Goal: Information Seeking & Learning: Learn about a topic

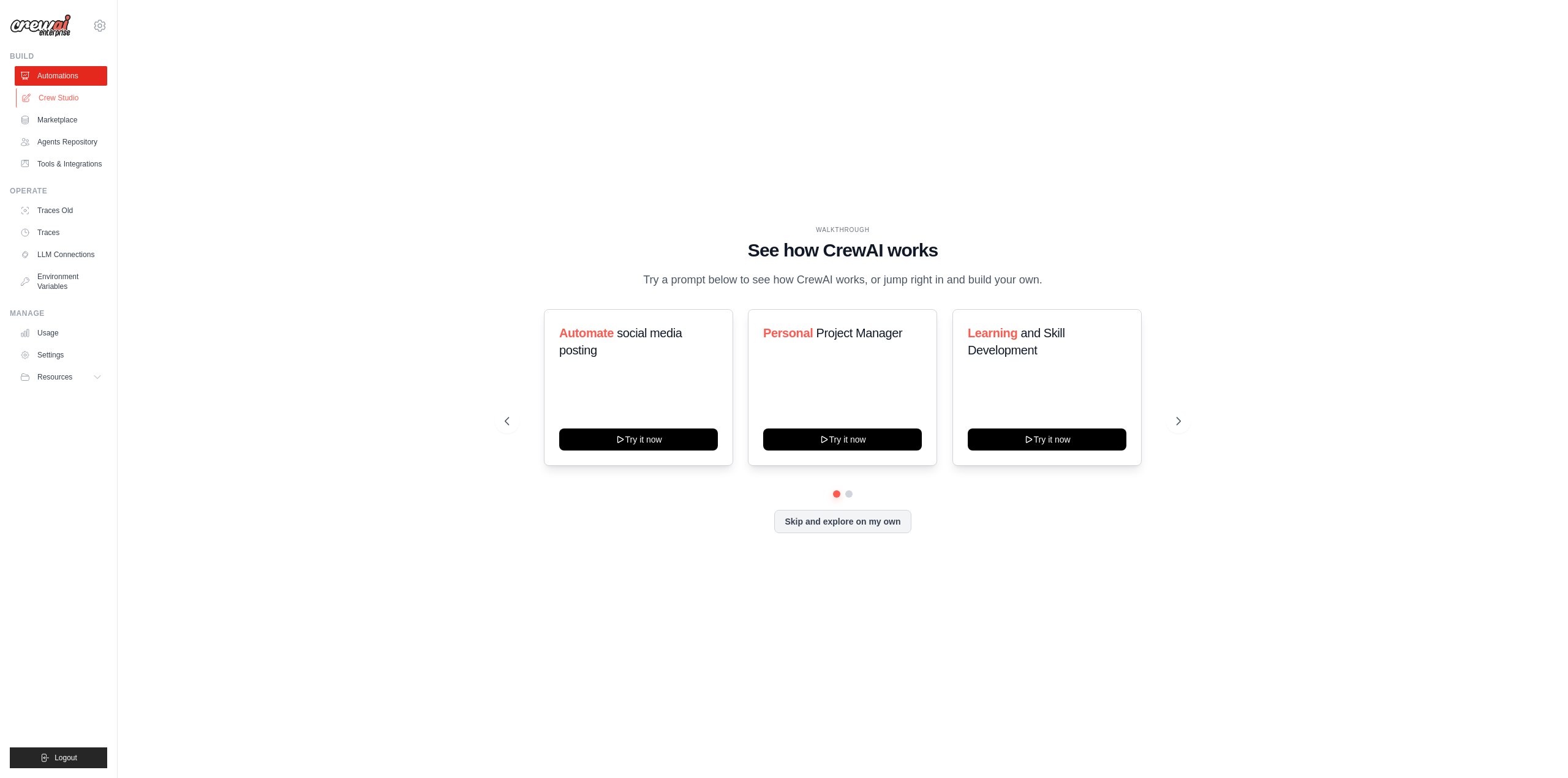
click at [68, 100] on link "Crew Studio" at bounding box center [61, 98] width 92 height 20
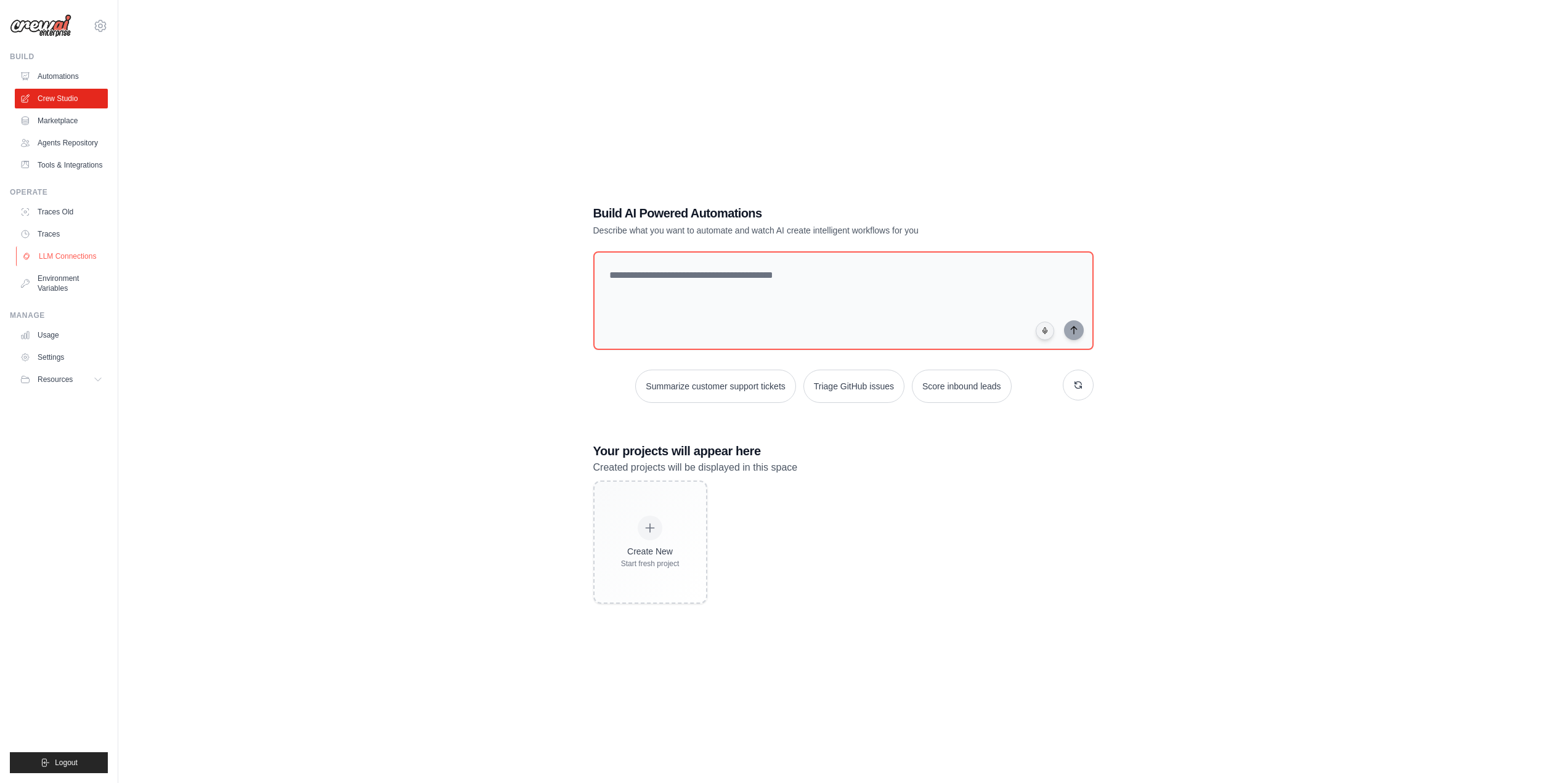
click at [79, 257] on link "LLM Connections" at bounding box center [62, 257] width 93 height 20
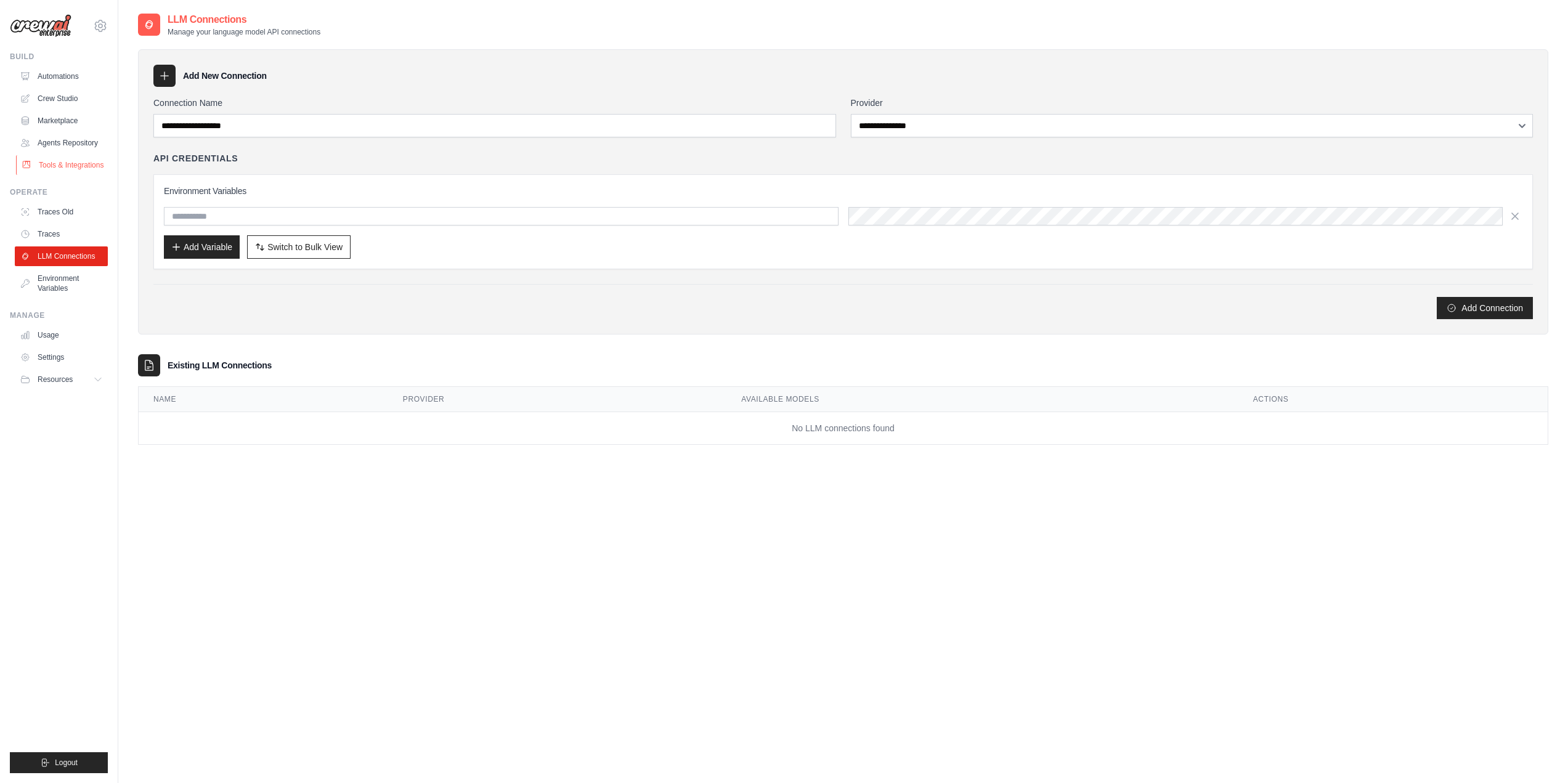
click at [63, 165] on link "Tools & Integrations" at bounding box center [62, 165] width 93 height 20
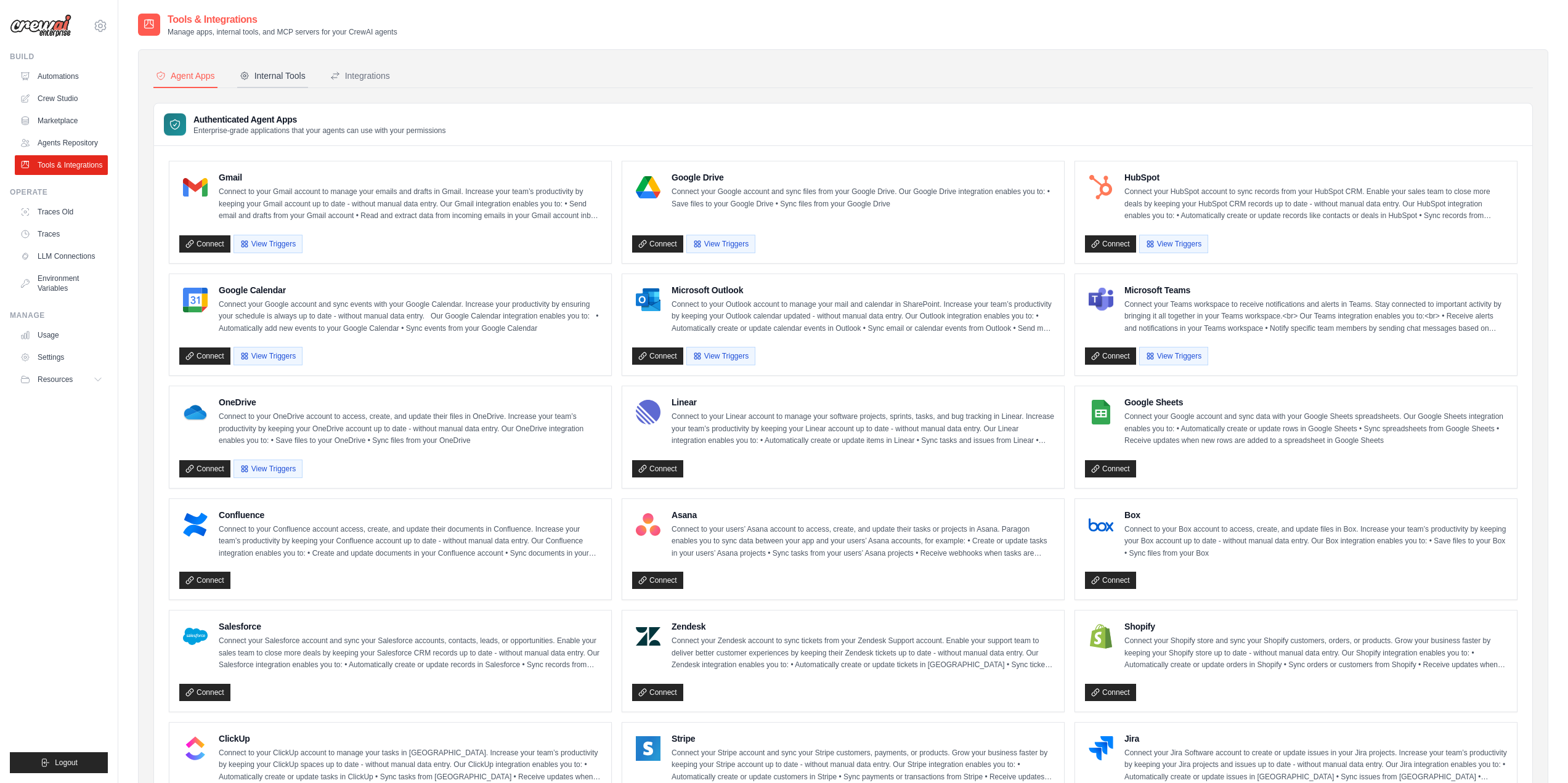
click at [270, 70] on div "Internal Tools" at bounding box center [272, 75] width 66 height 13
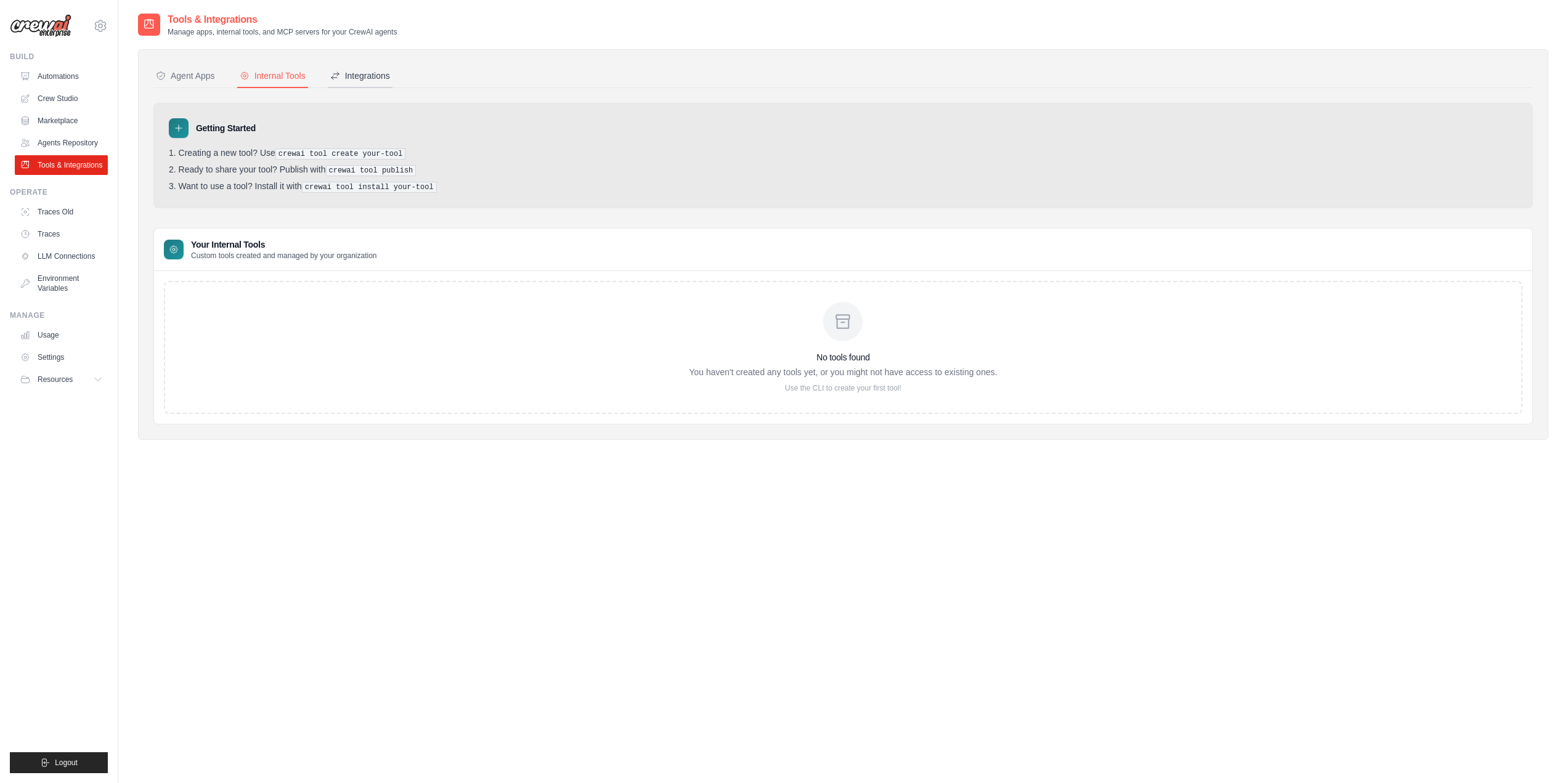
click at [363, 72] on div "Integrations" at bounding box center [360, 75] width 60 height 13
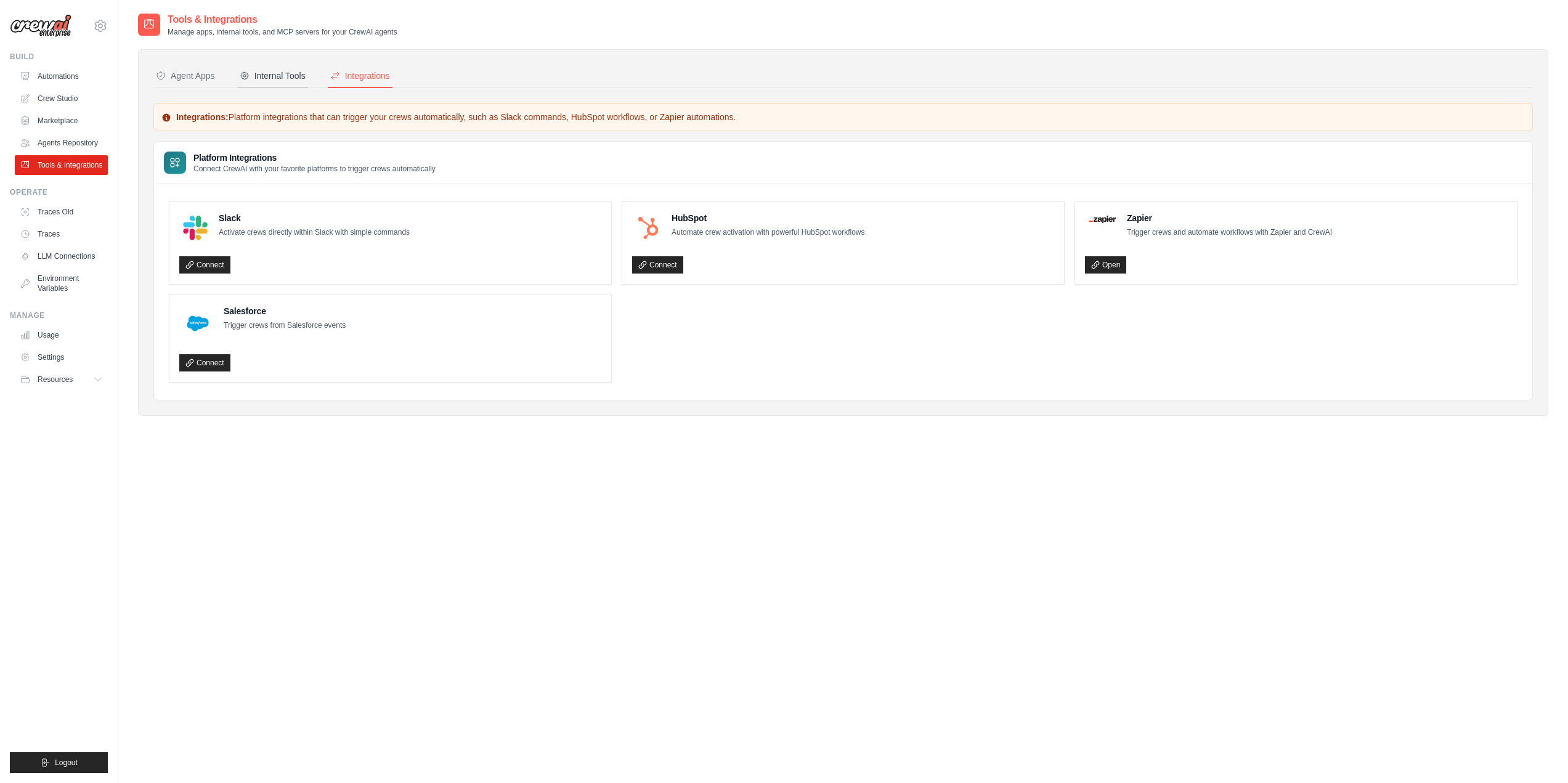
click at [282, 76] on div "Internal Tools" at bounding box center [272, 75] width 66 height 13
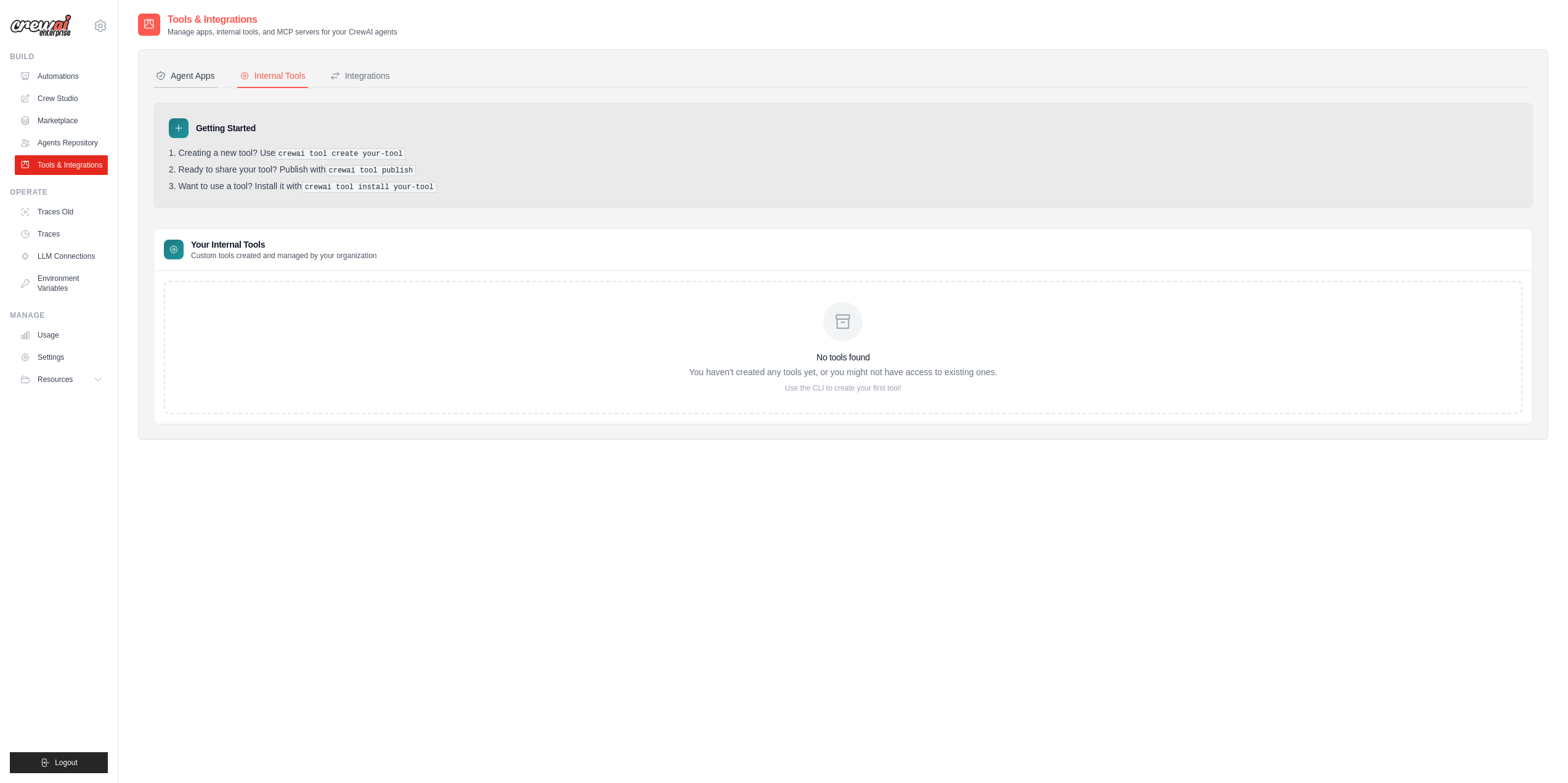
click at [200, 76] on div "Agent Apps" at bounding box center [185, 75] width 59 height 13
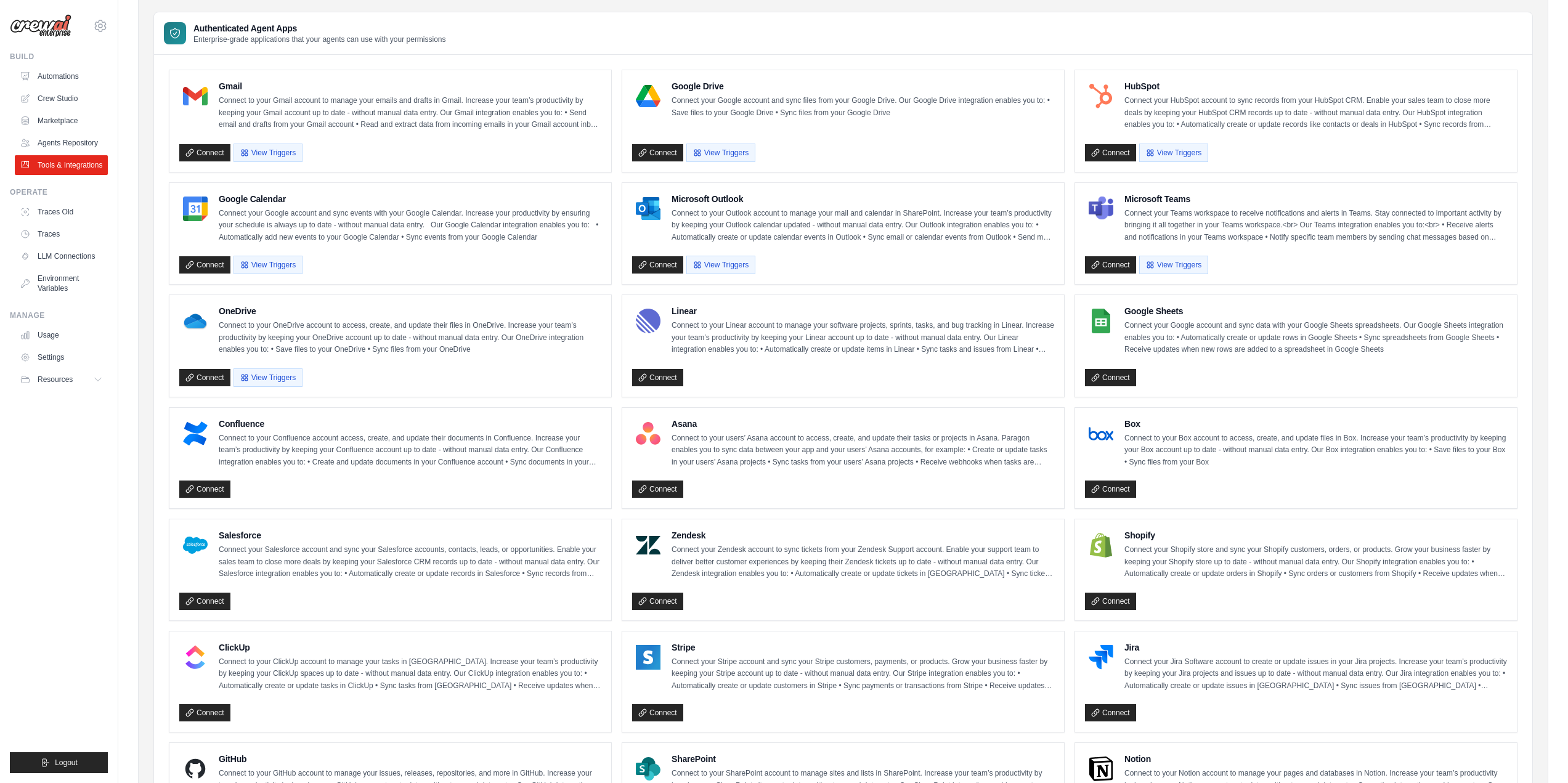
scroll to position [19, 0]
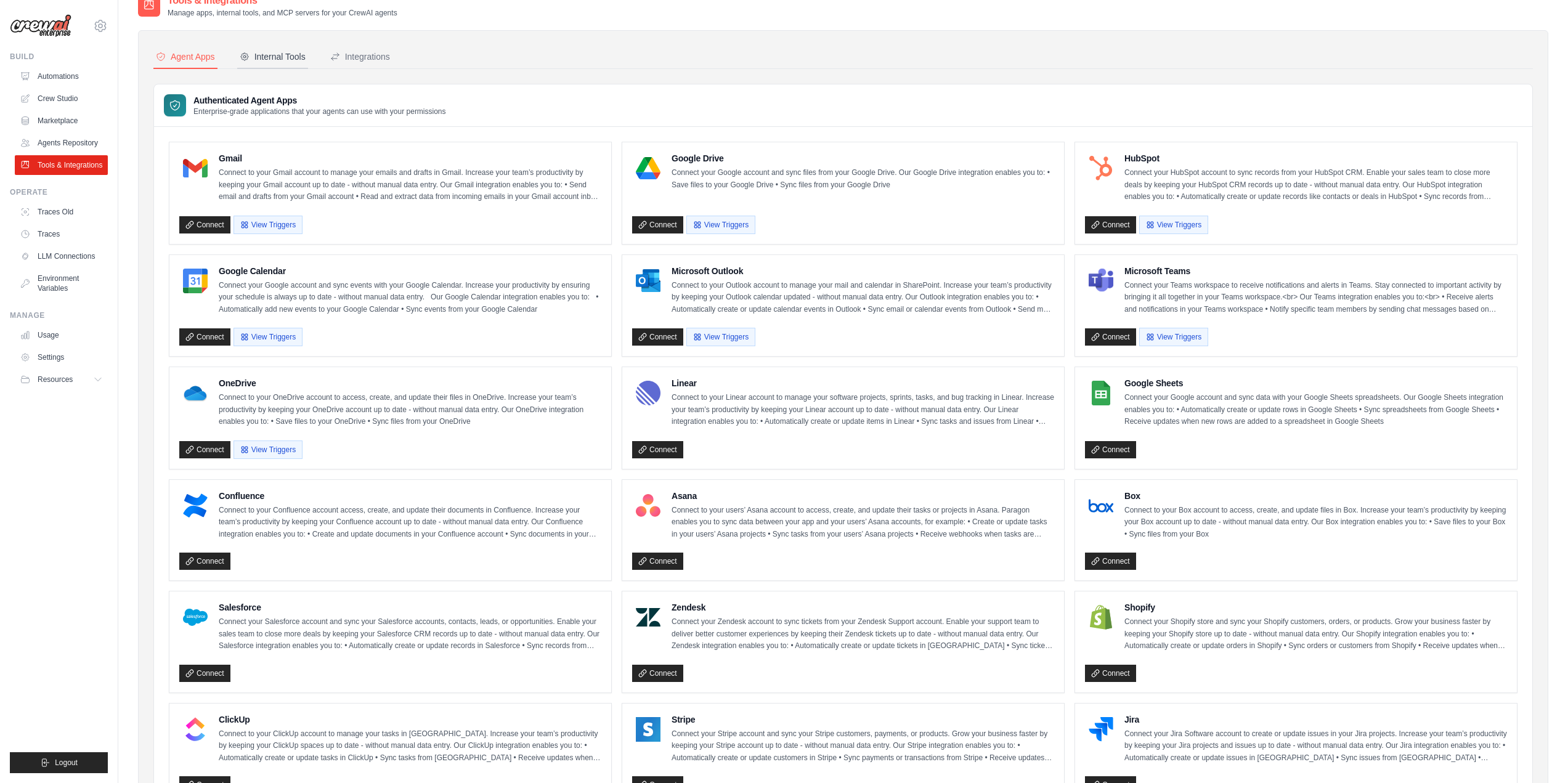
click at [271, 60] on div "Internal Tools" at bounding box center [272, 56] width 66 height 13
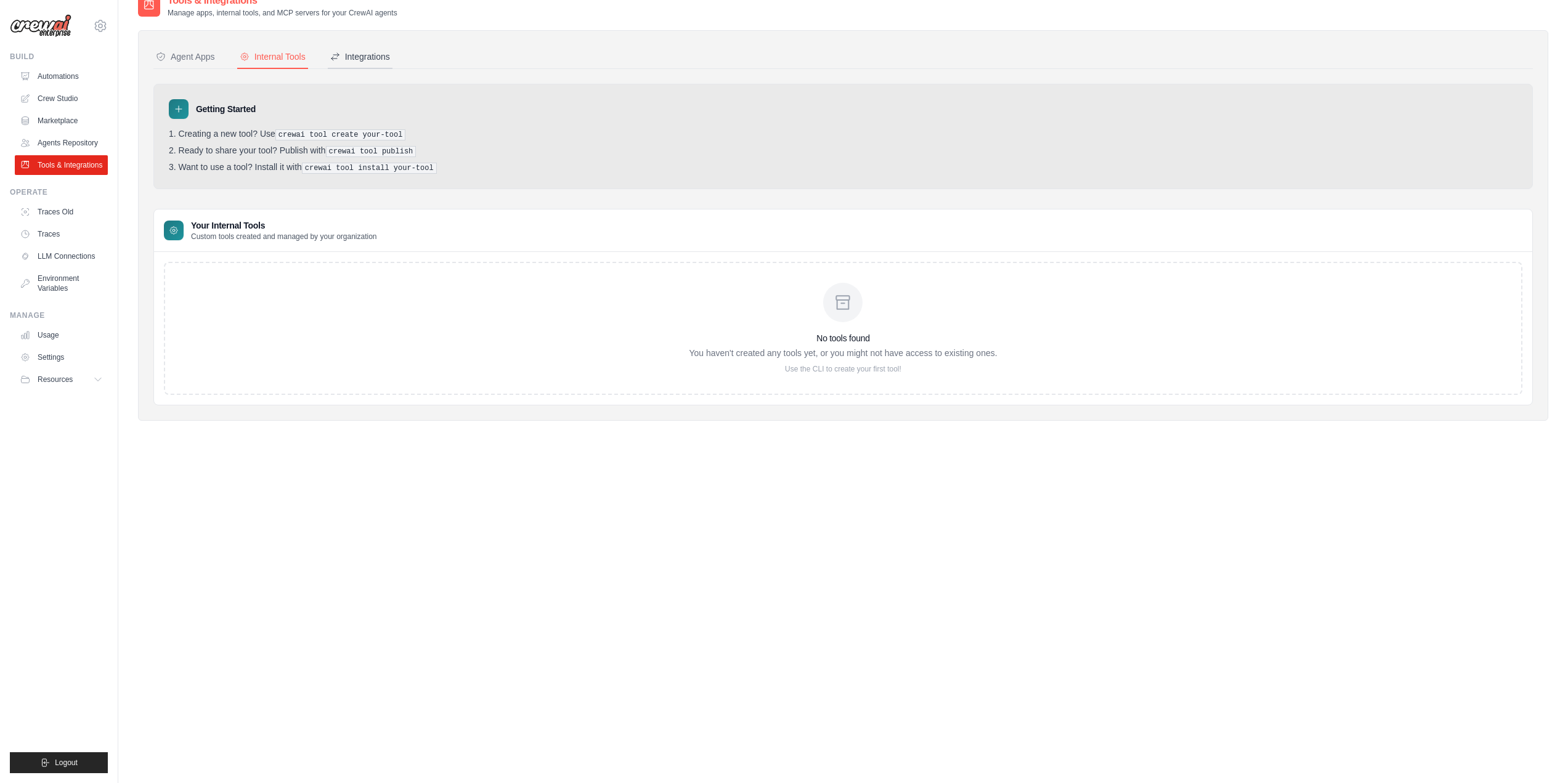
click at [352, 56] on div "Integrations" at bounding box center [360, 56] width 60 height 13
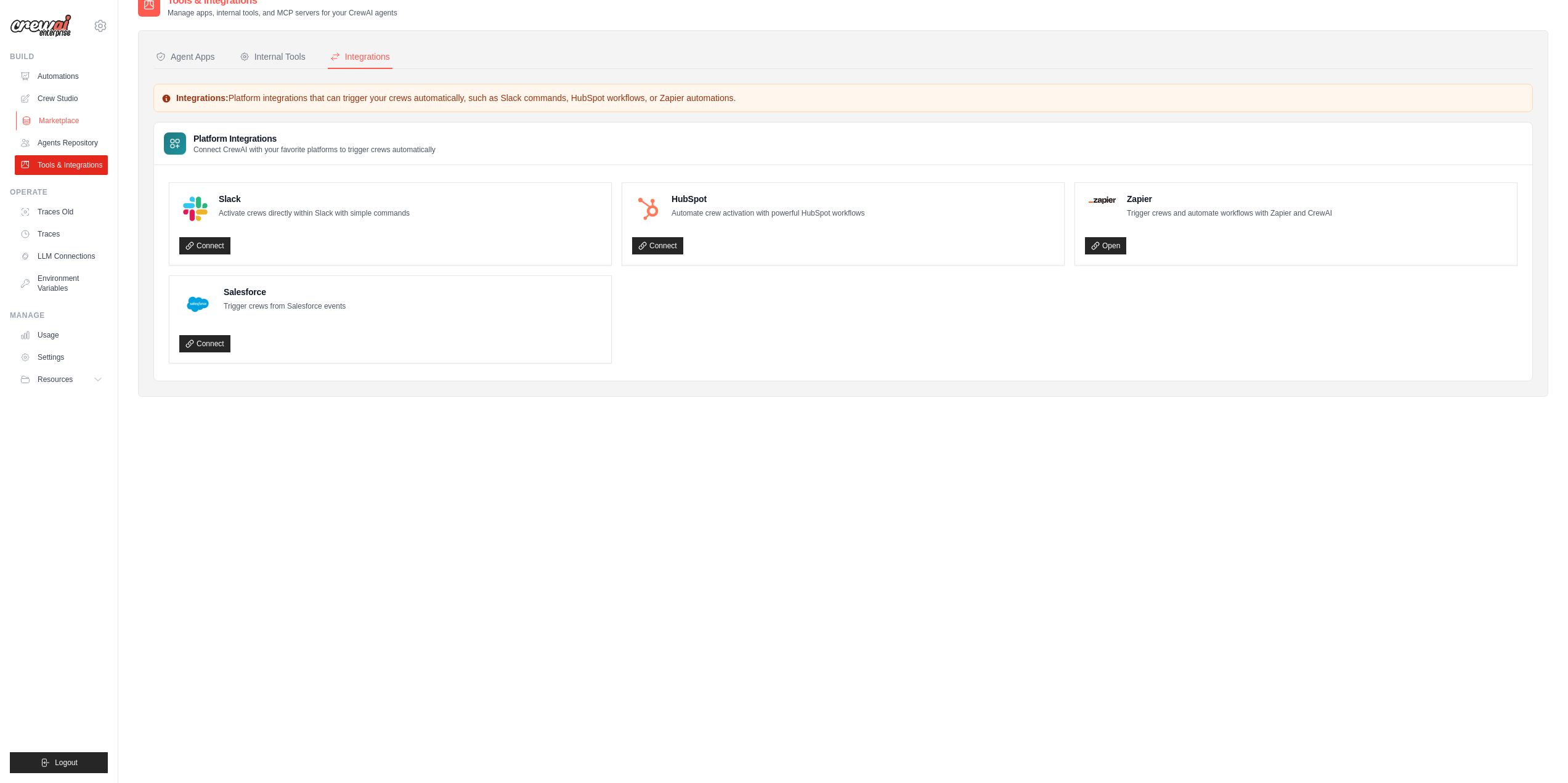
click at [58, 114] on link "Marketplace" at bounding box center [62, 121] width 93 height 20
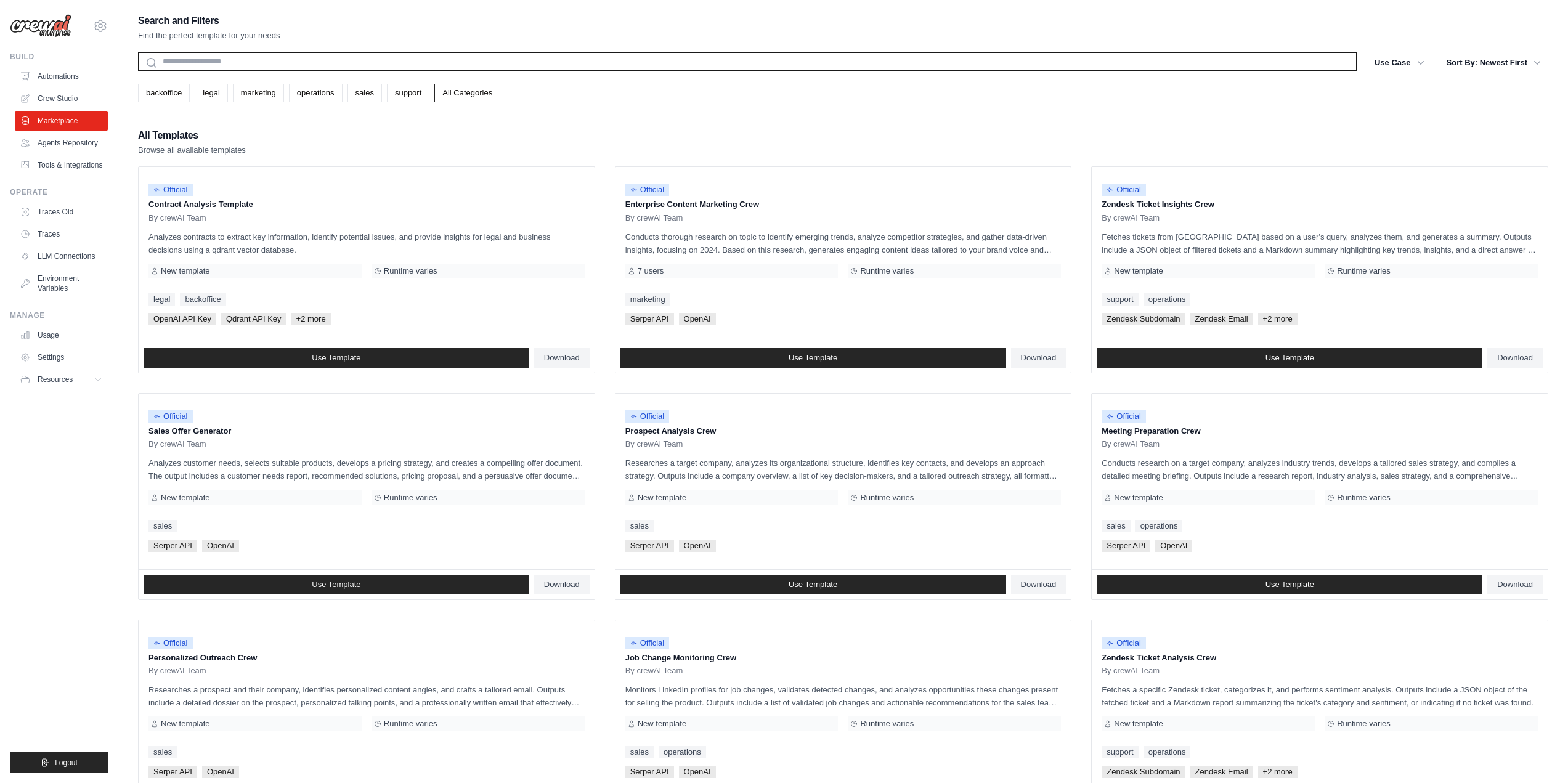
click at [177, 63] on input "text" at bounding box center [748, 62] width 1220 height 20
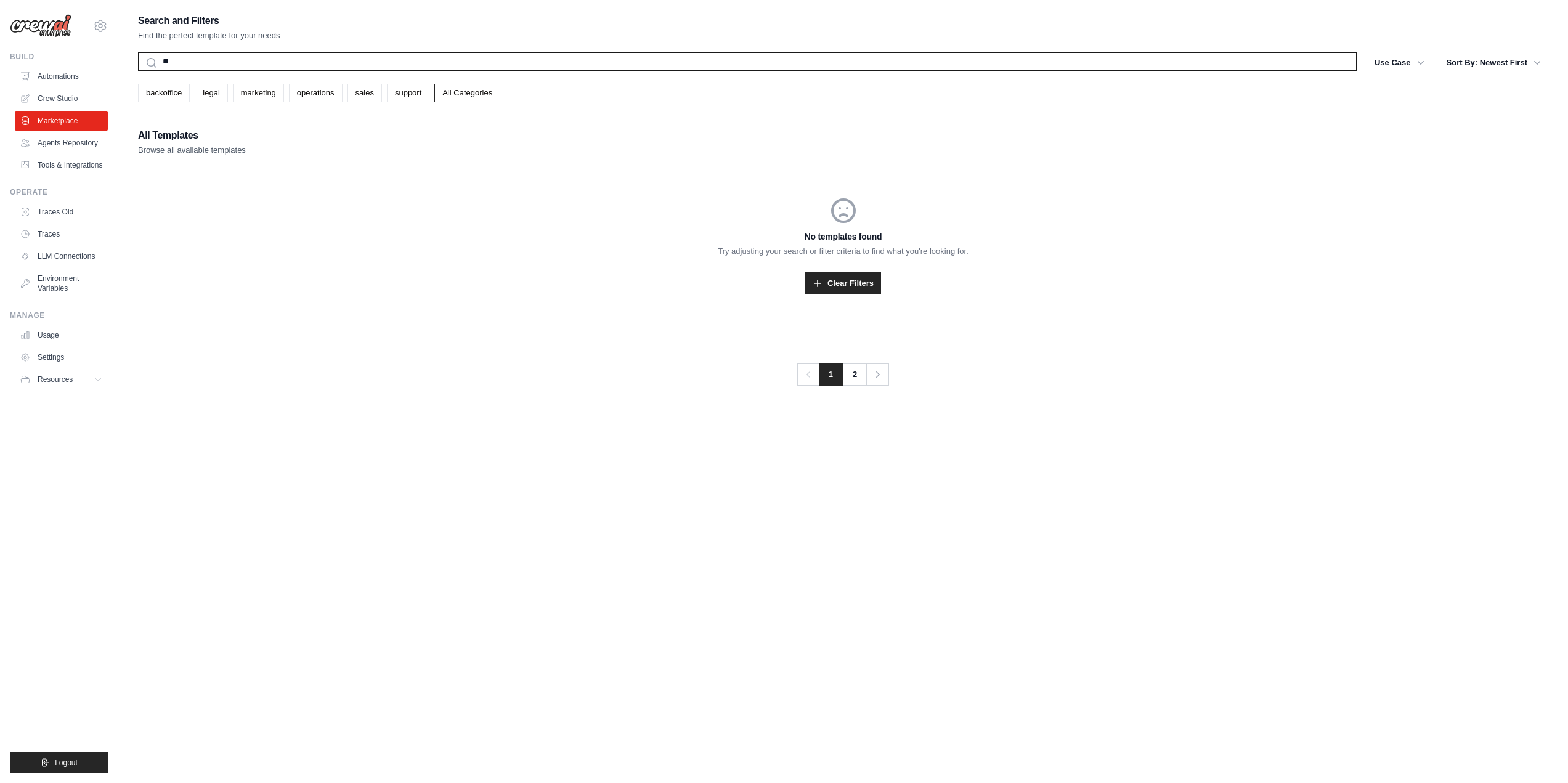
type input "*"
type input "*********"
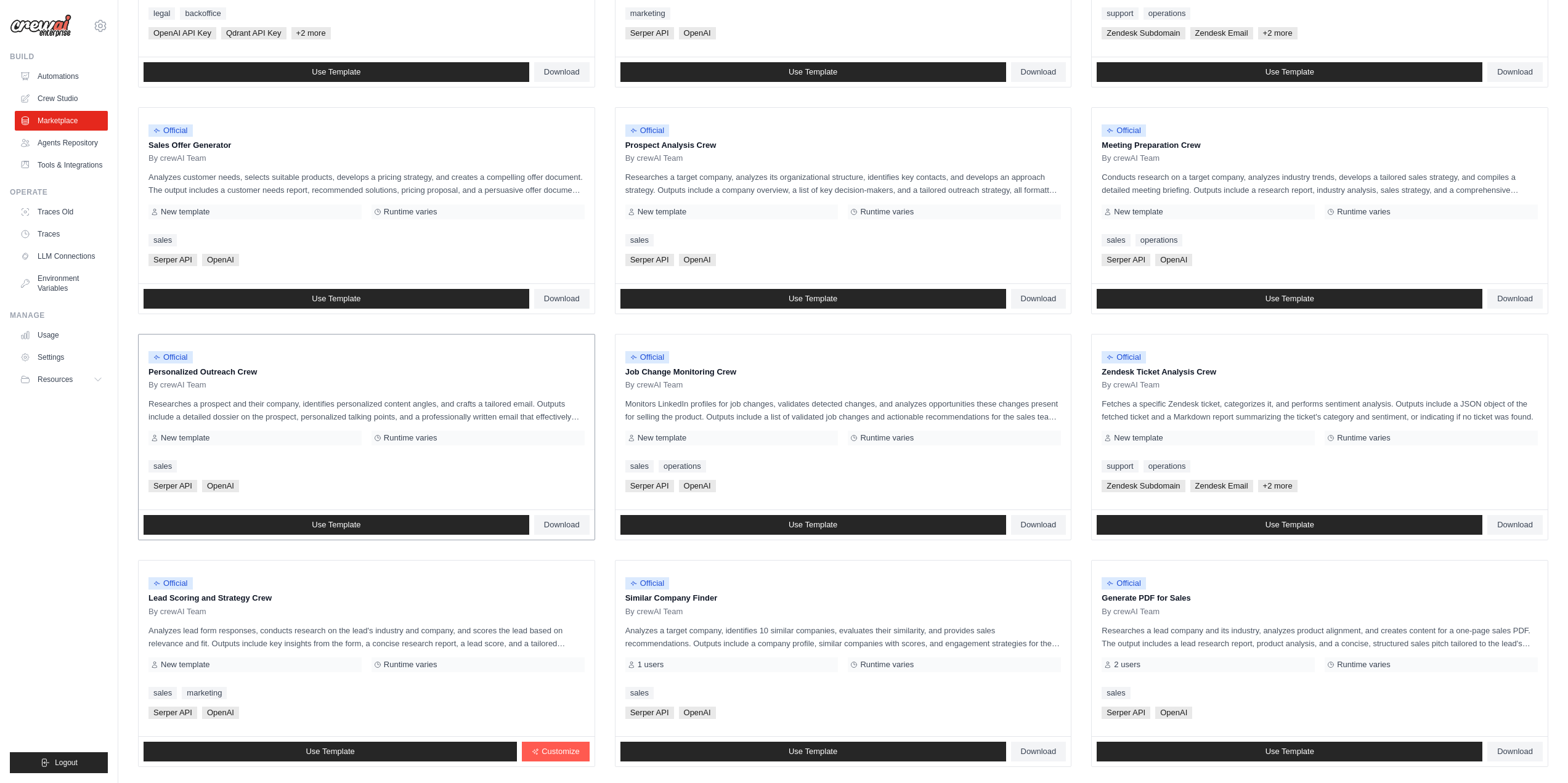
scroll to position [358, 0]
